Goal: Navigation & Orientation: Find specific page/section

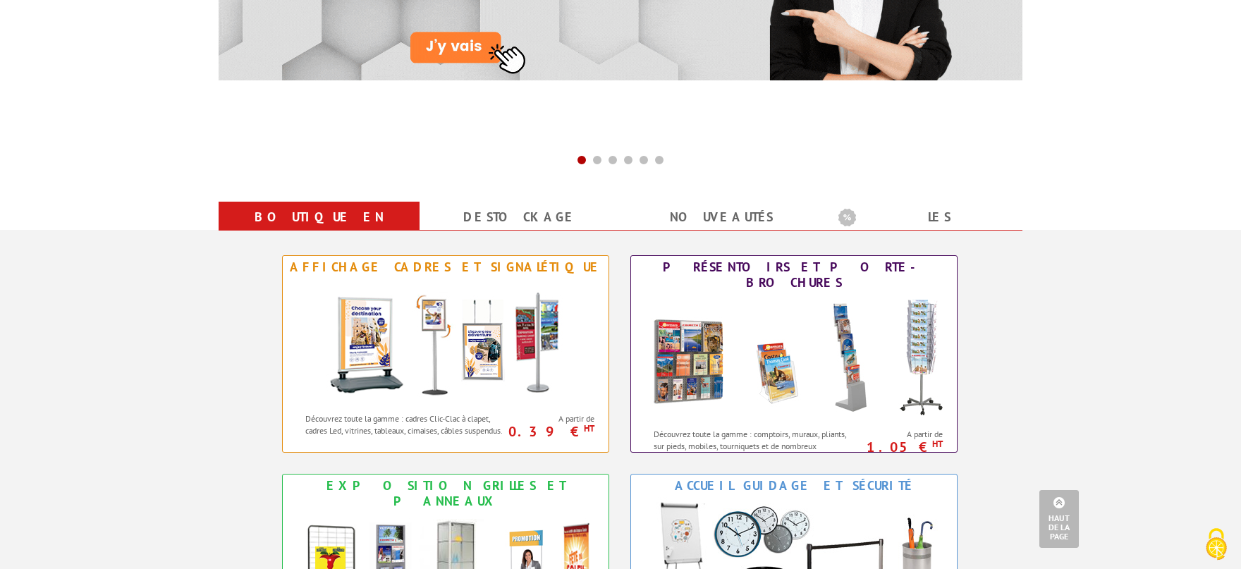
scroll to position [698, 0]
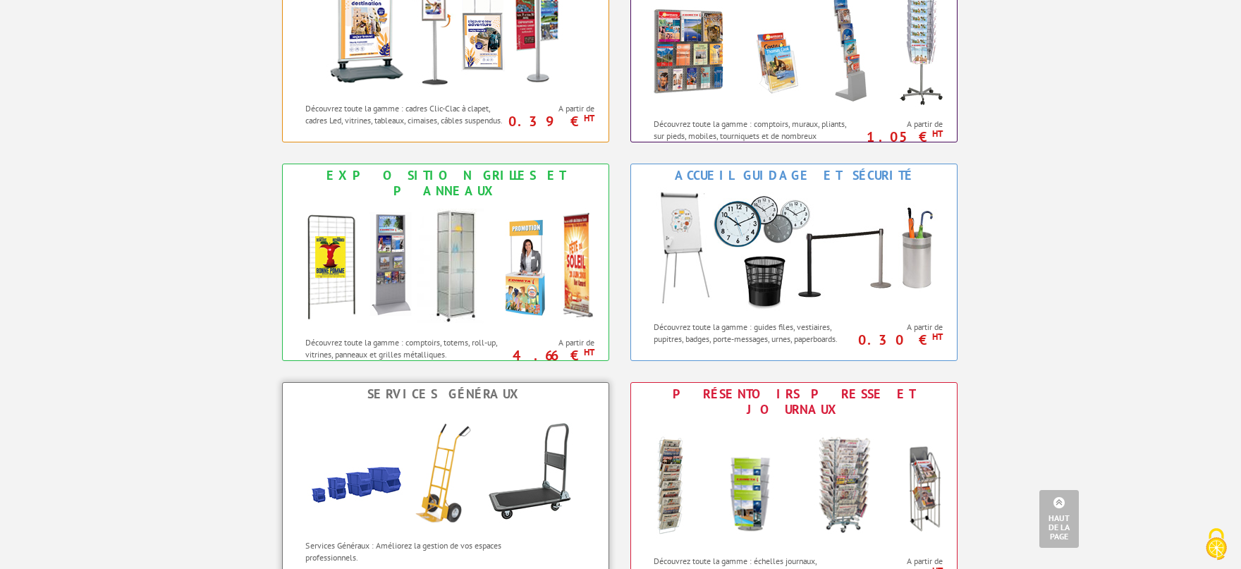
click at [449, 486] on img at bounding box center [446, 468] width 310 height 127
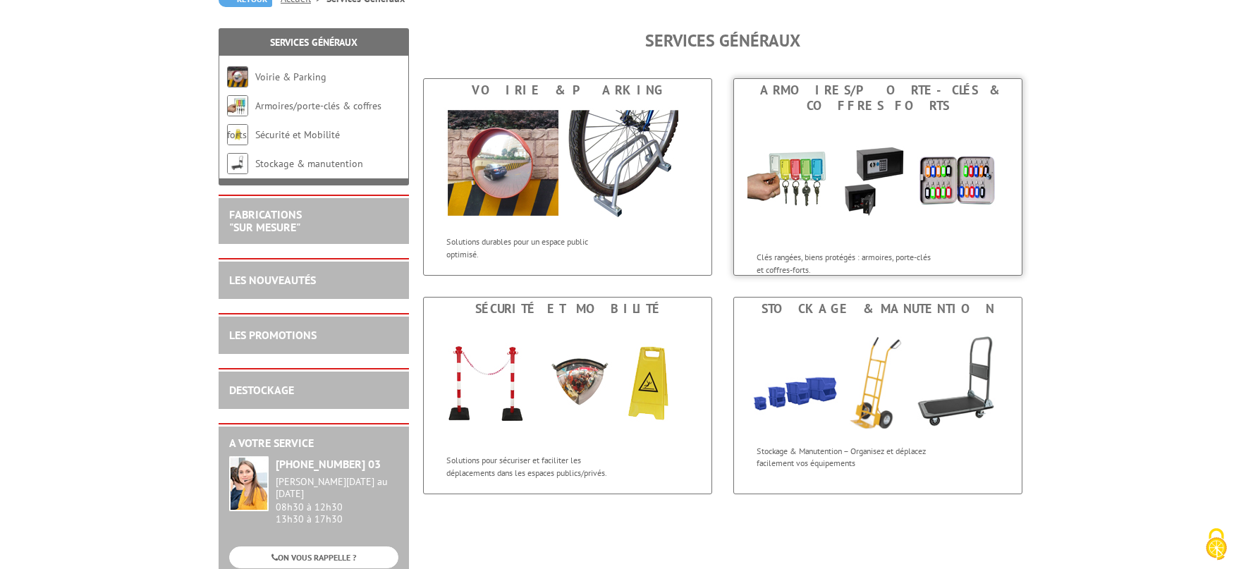
scroll to position [155, 0]
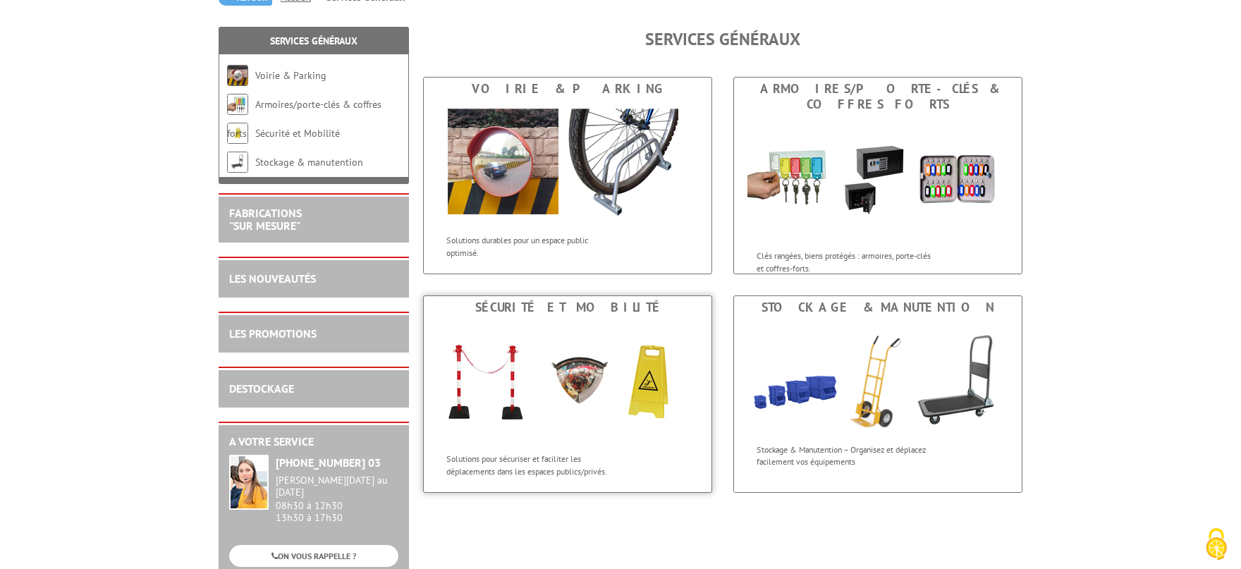
click at [529, 391] on img at bounding box center [567, 382] width 261 height 127
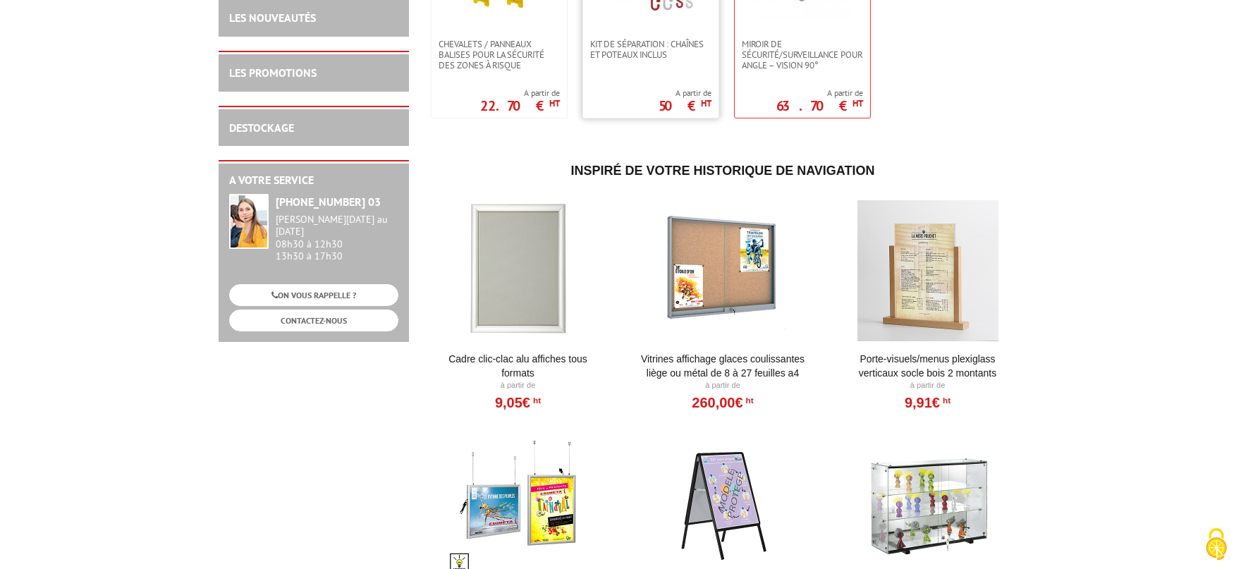
scroll to position [621, 0]
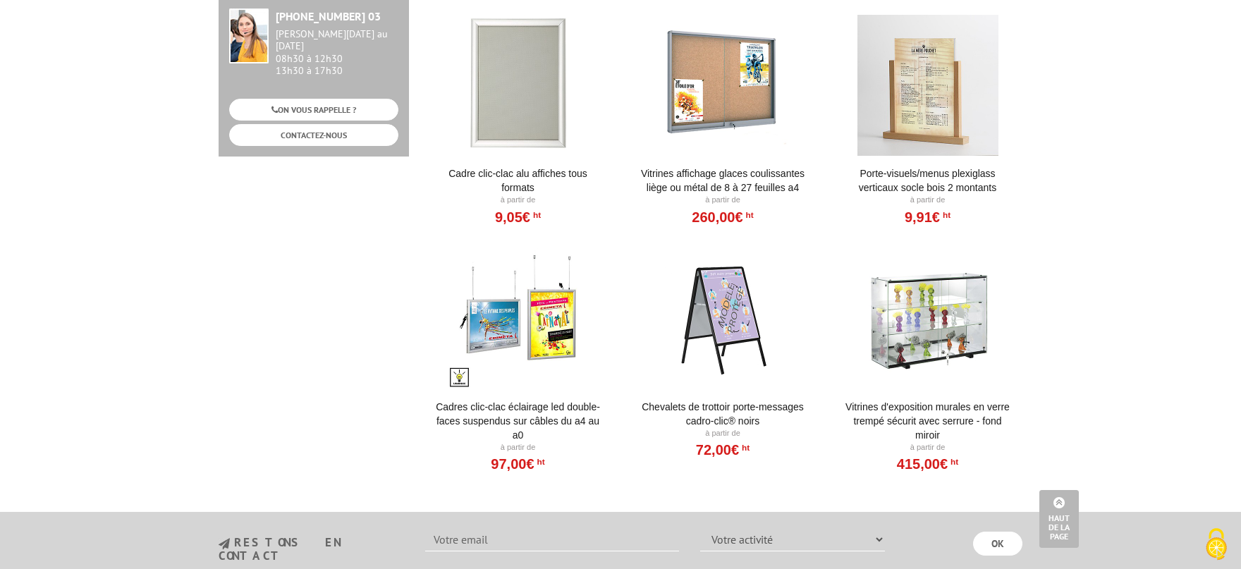
click at [515, 327] on div at bounding box center [518, 318] width 174 height 141
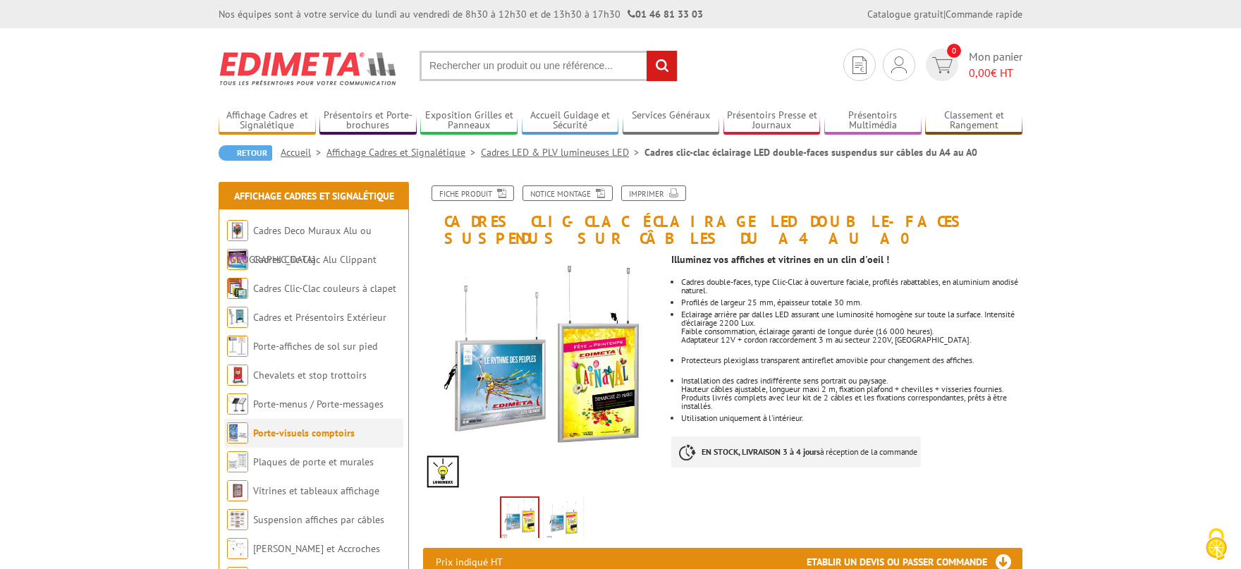
click at [315, 432] on link "Porte-visuels comptoirs" at bounding box center [304, 433] width 102 height 13
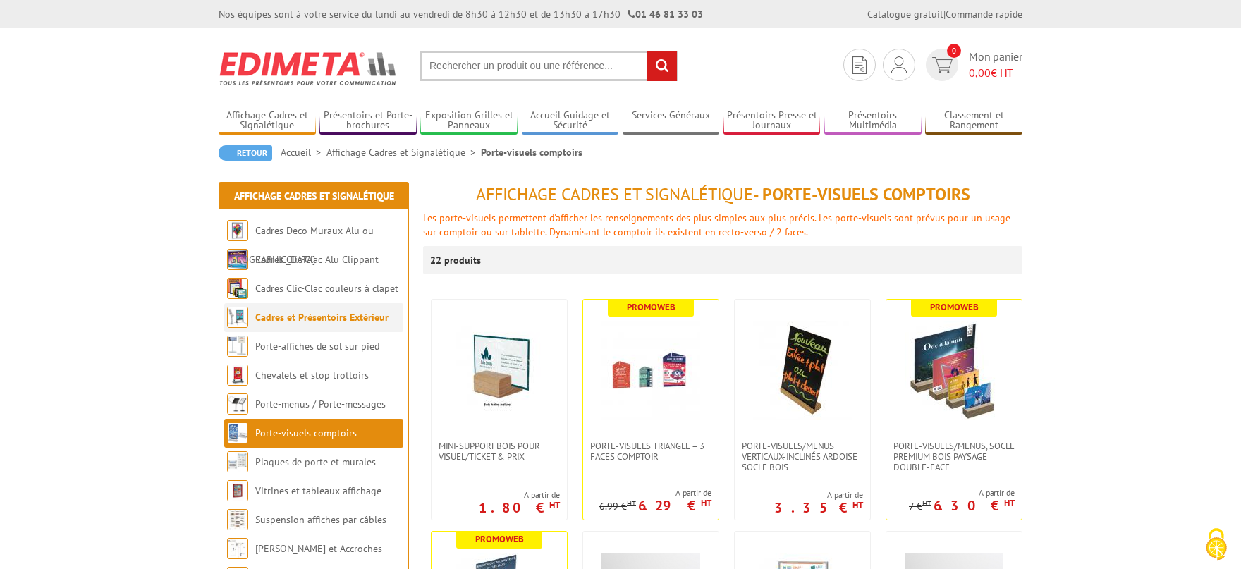
click at [305, 318] on link "Cadres et Présentoirs Extérieur" at bounding box center [321, 317] width 133 height 13
